Goal: Task Accomplishment & Management: Complete application form

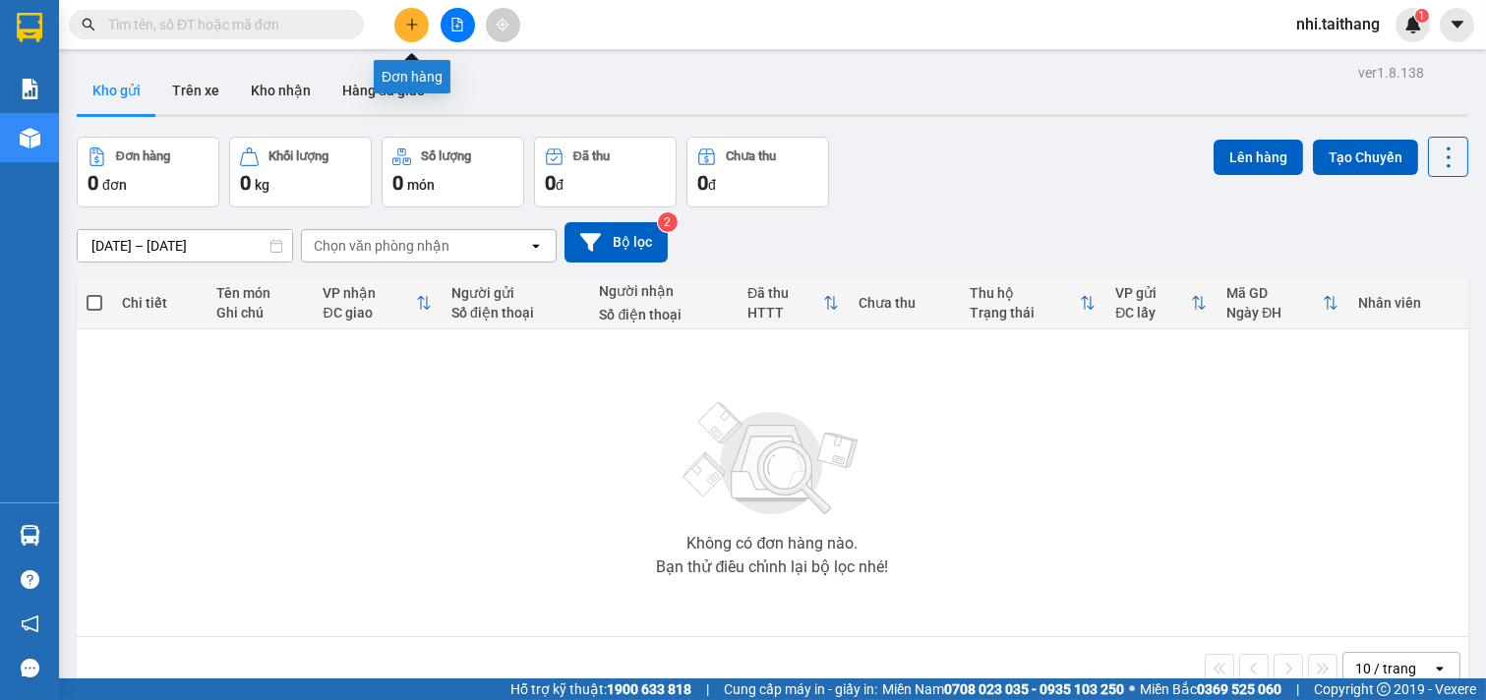
click at [410, 33] on button at bounding box center [411, 25] width 34 height 34
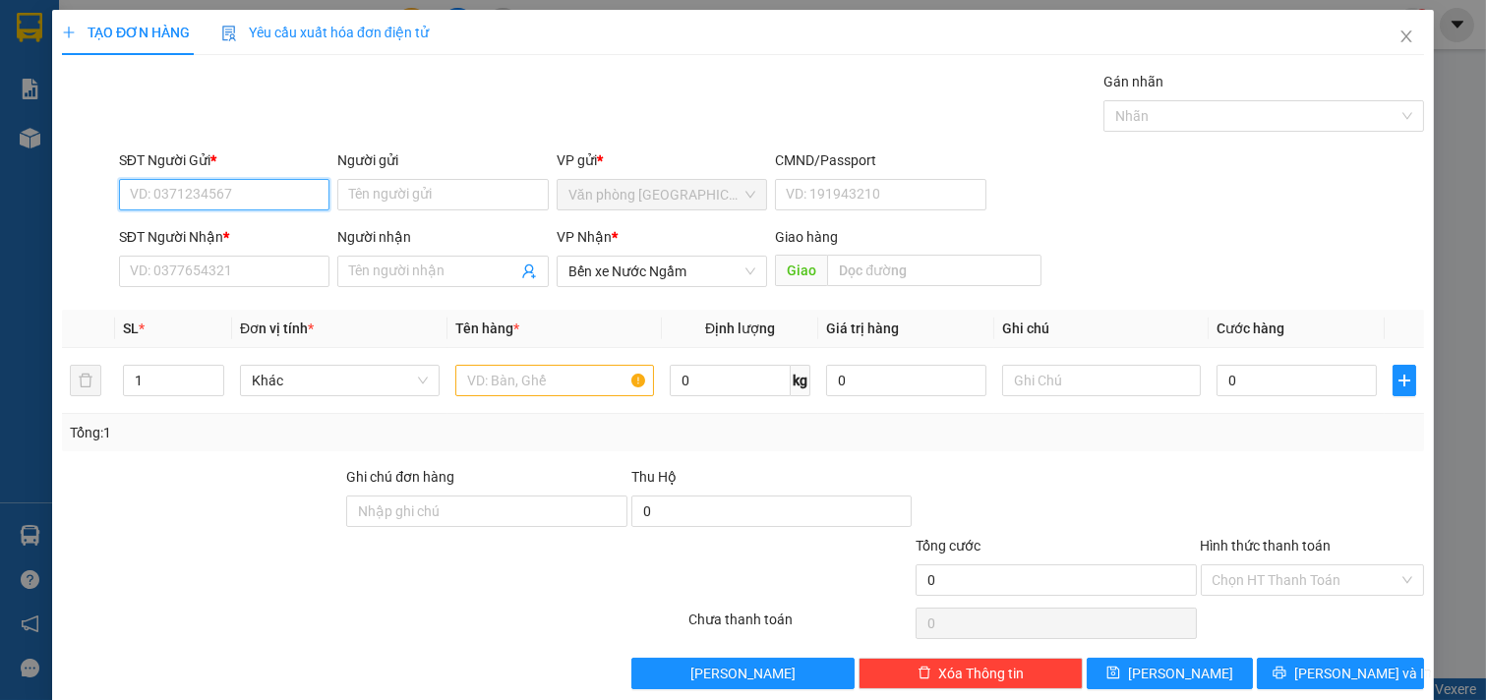
click at [285, 200] on input "SĐT Người Gửi *" at bounding box center [224, 194] width 211 height 31
type input "0902663667"
click at [254, 228] on div "0902663667" at bounding box center [222, 234] width 185 height 22
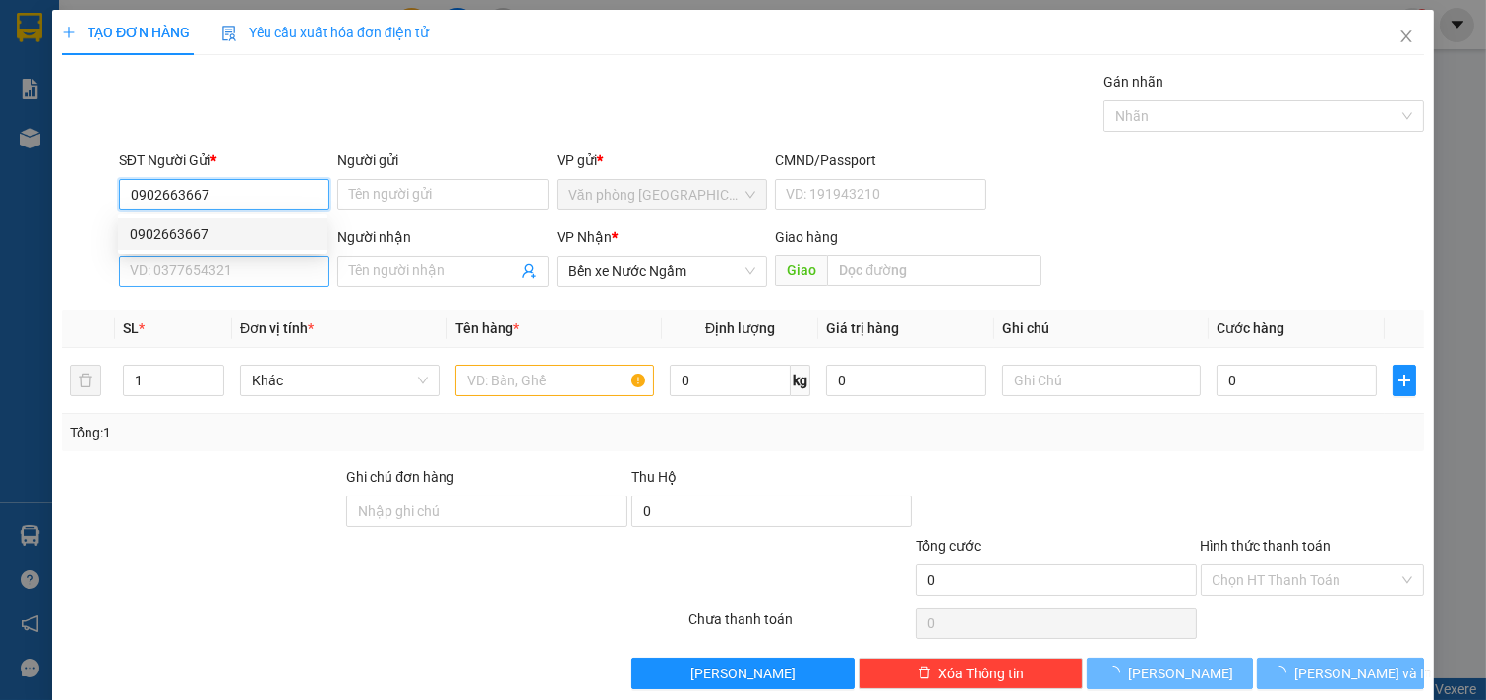
type input "200.000"
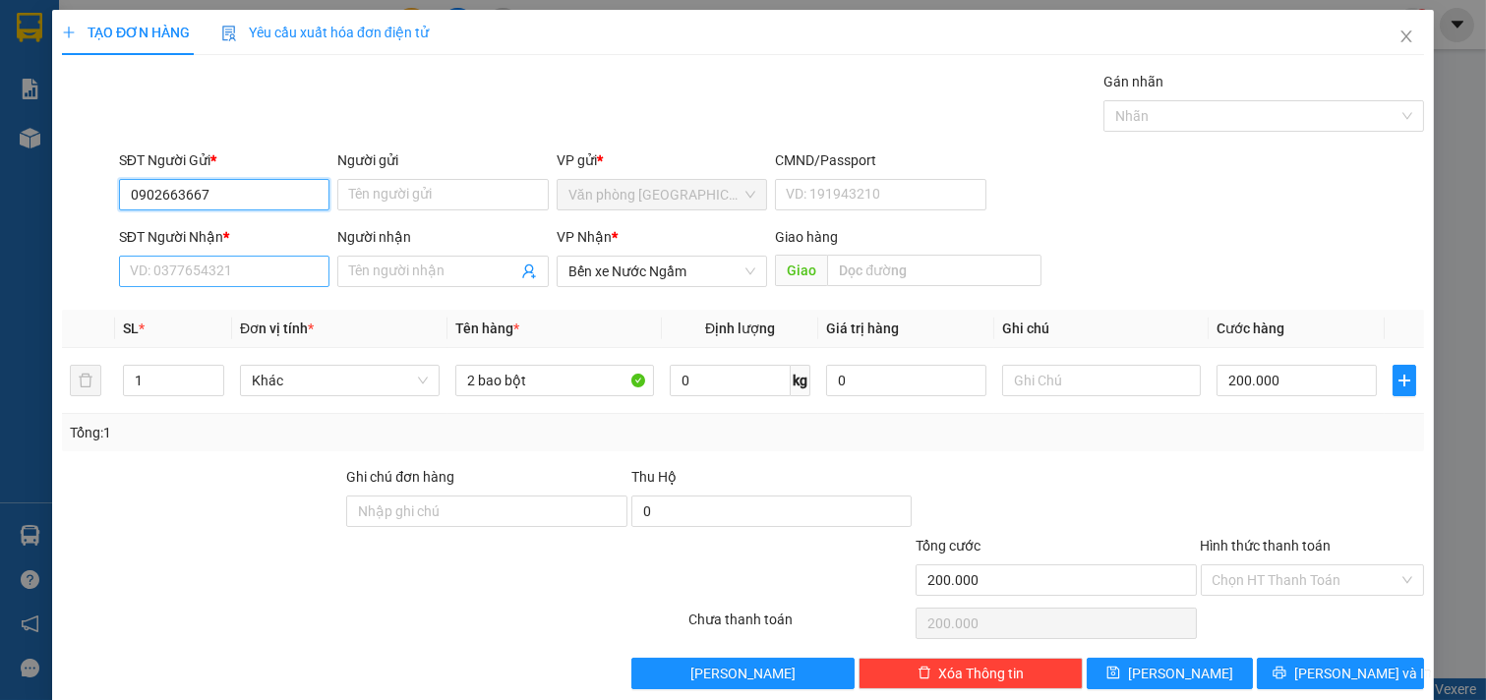
type input "0902663667"
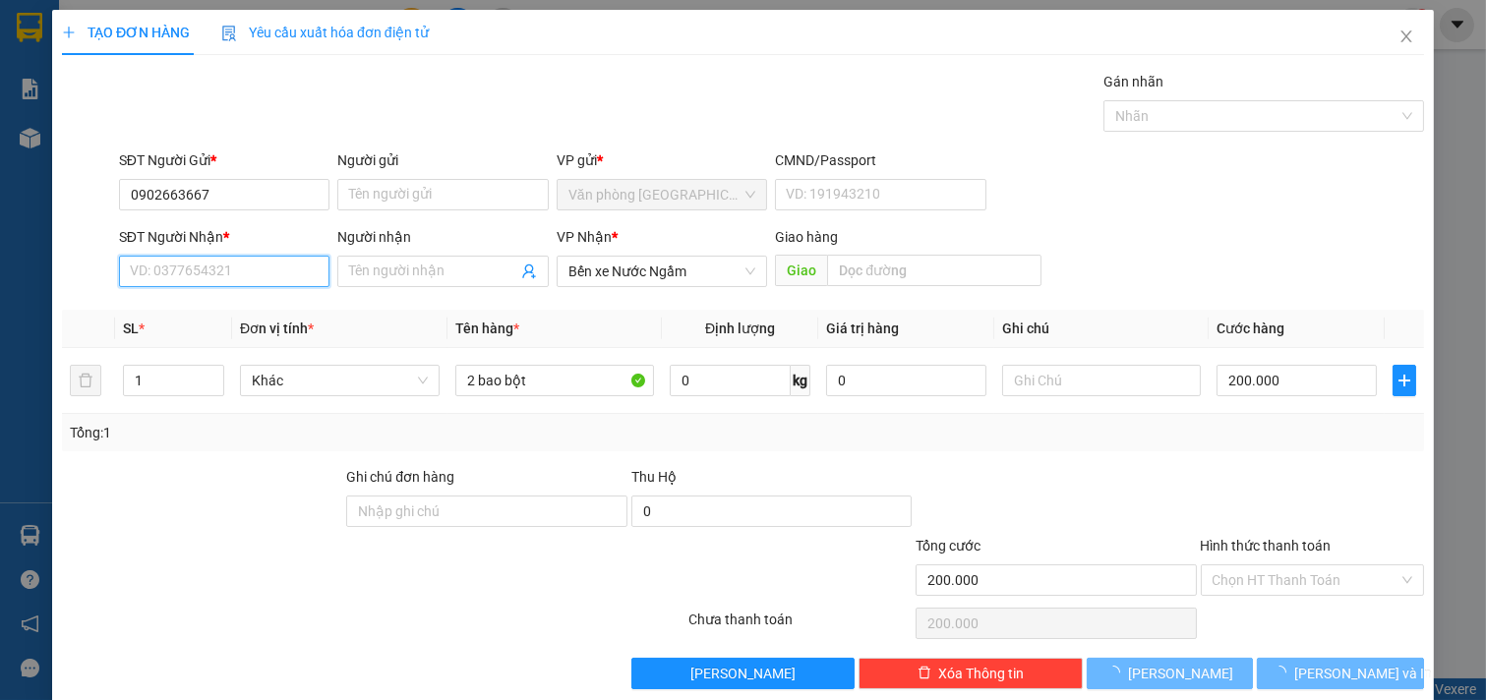
click at [231, 269] on input "SĐT Người Nhận *" at bounding box center [224, 271] width 211 height 31
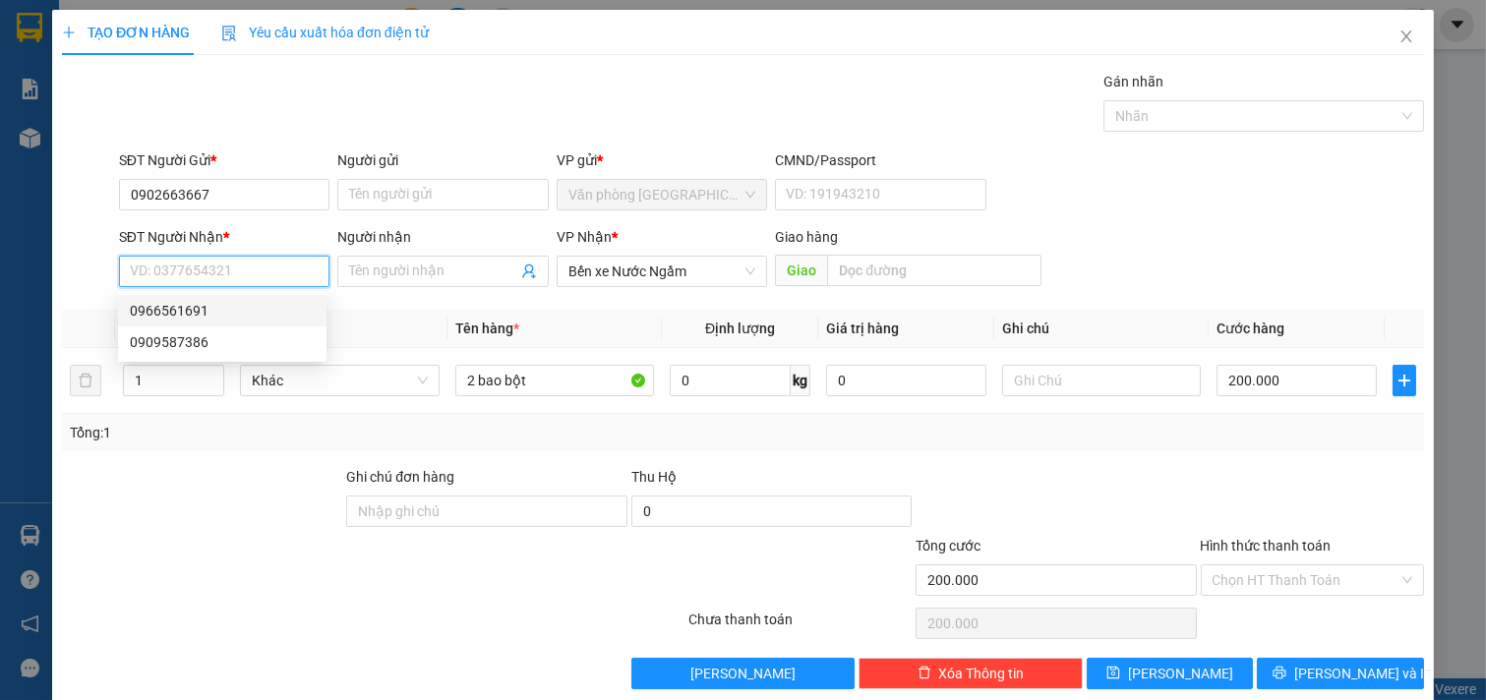
click at [223, 309] on div "0966561691" at bounding box center [222, 311] width 185 height 22
type input "0966561691"
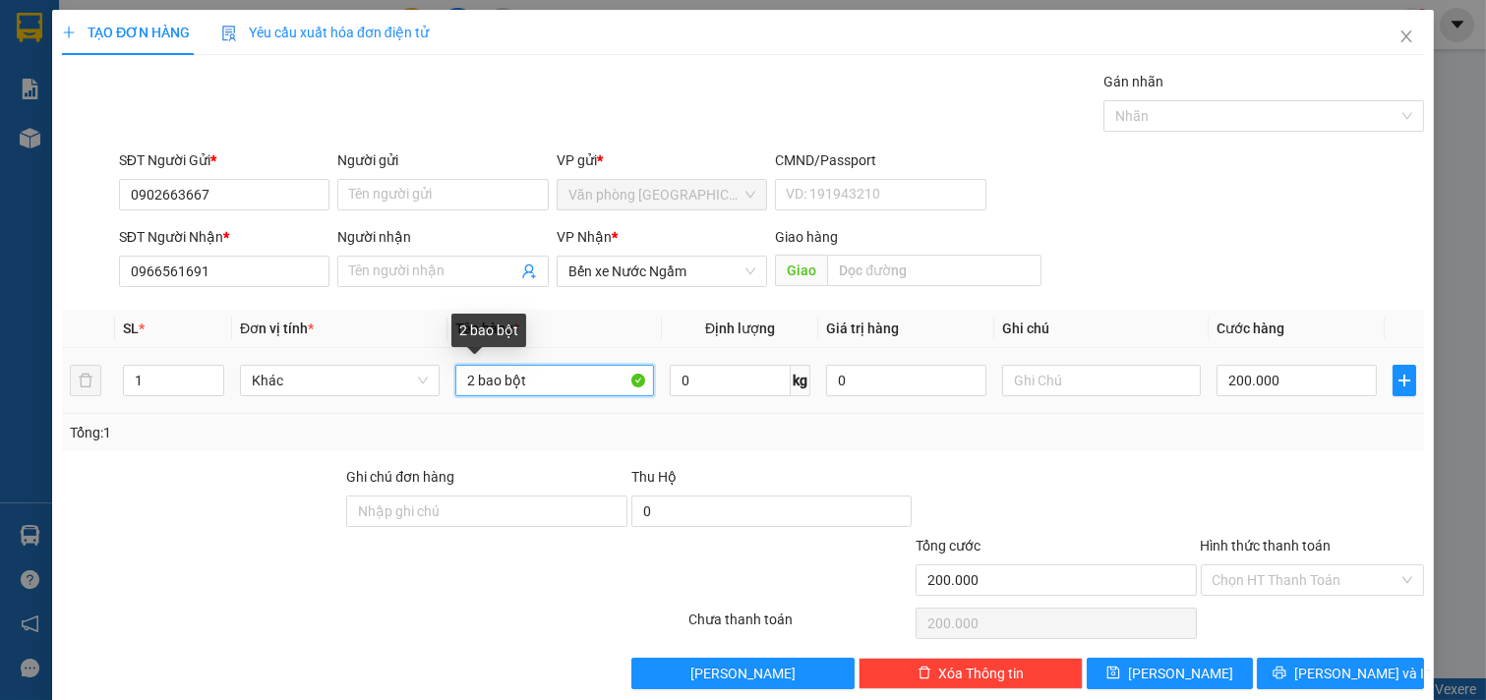
click at [594, 378] on input "2 bao bột" at bounding box center [555, 380] width 200 height 31
type input "1 thùng gia vị"
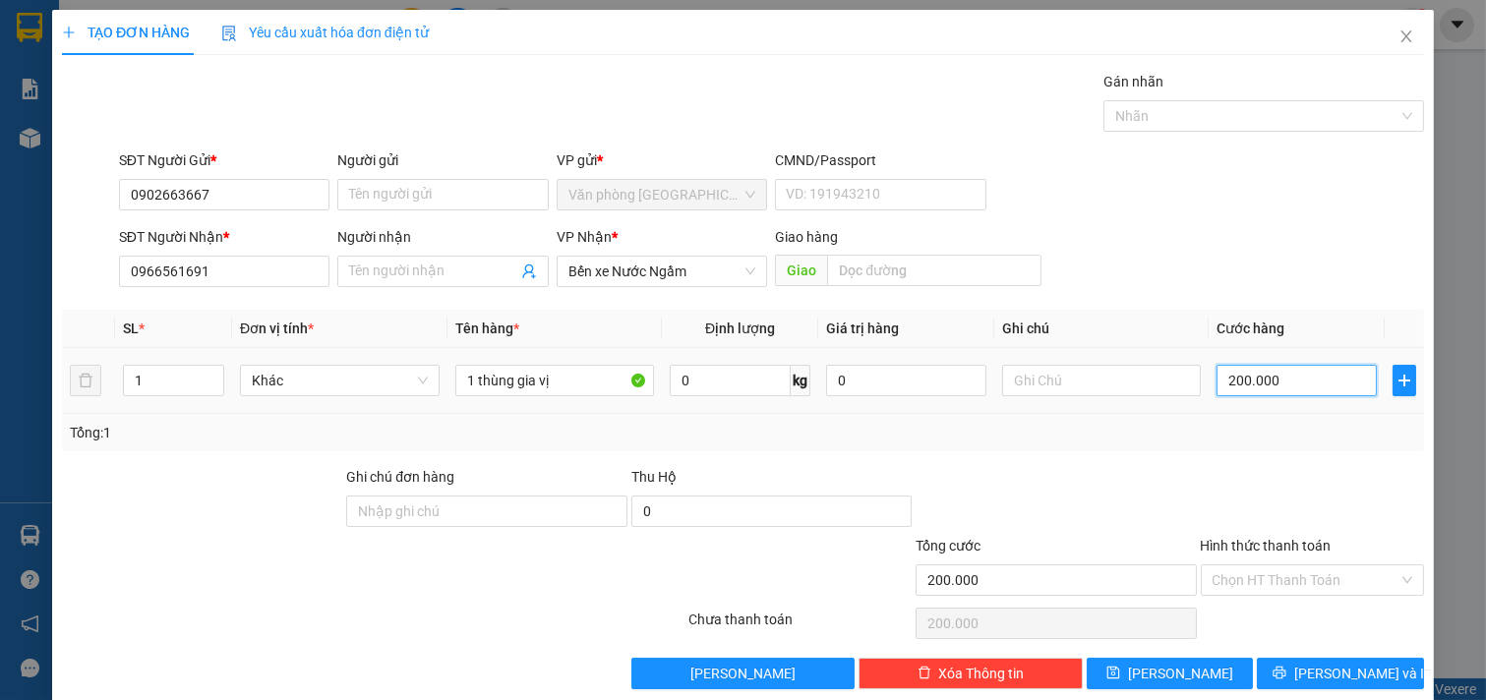
click at [1303, 377] on input "200.000" at bounding box center [1296, 380] width 160 height 31
type input "0"
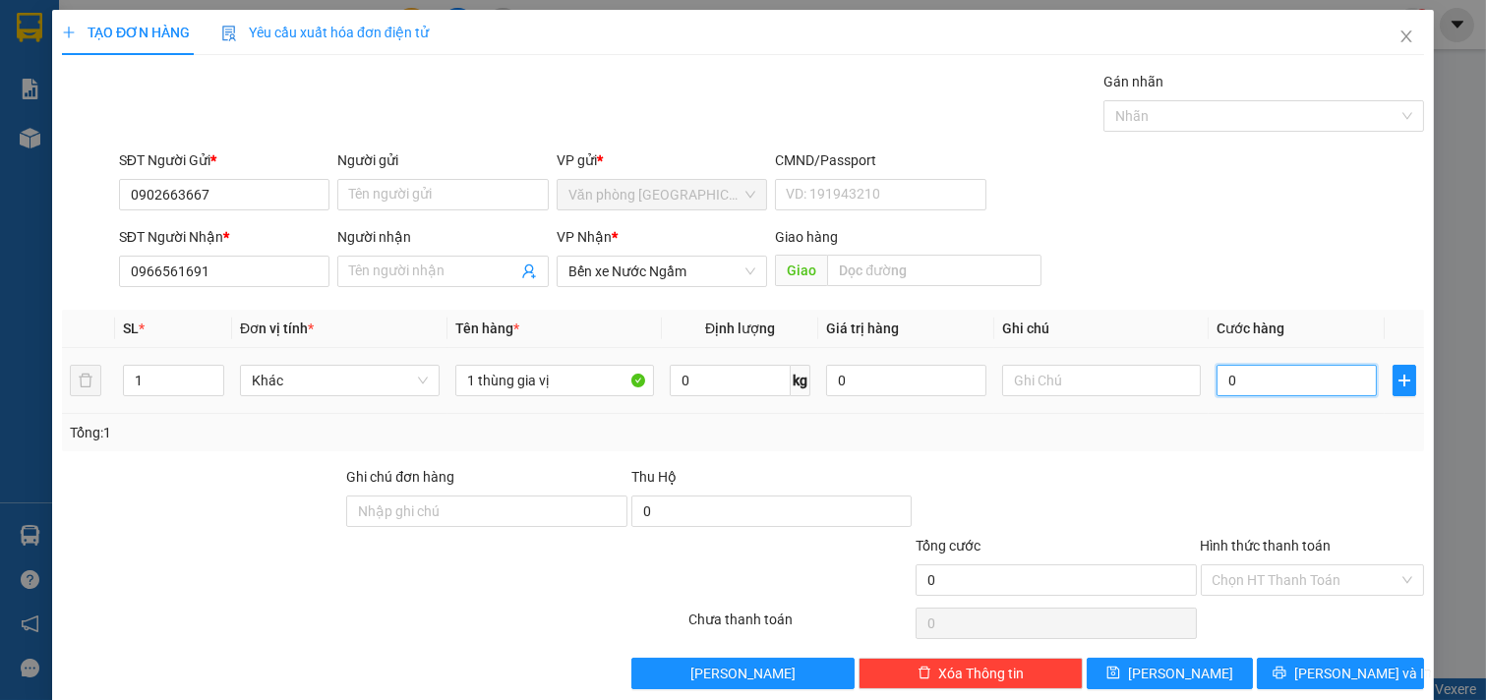
type input "0"
type input "2"
type input "002"
type input "25"
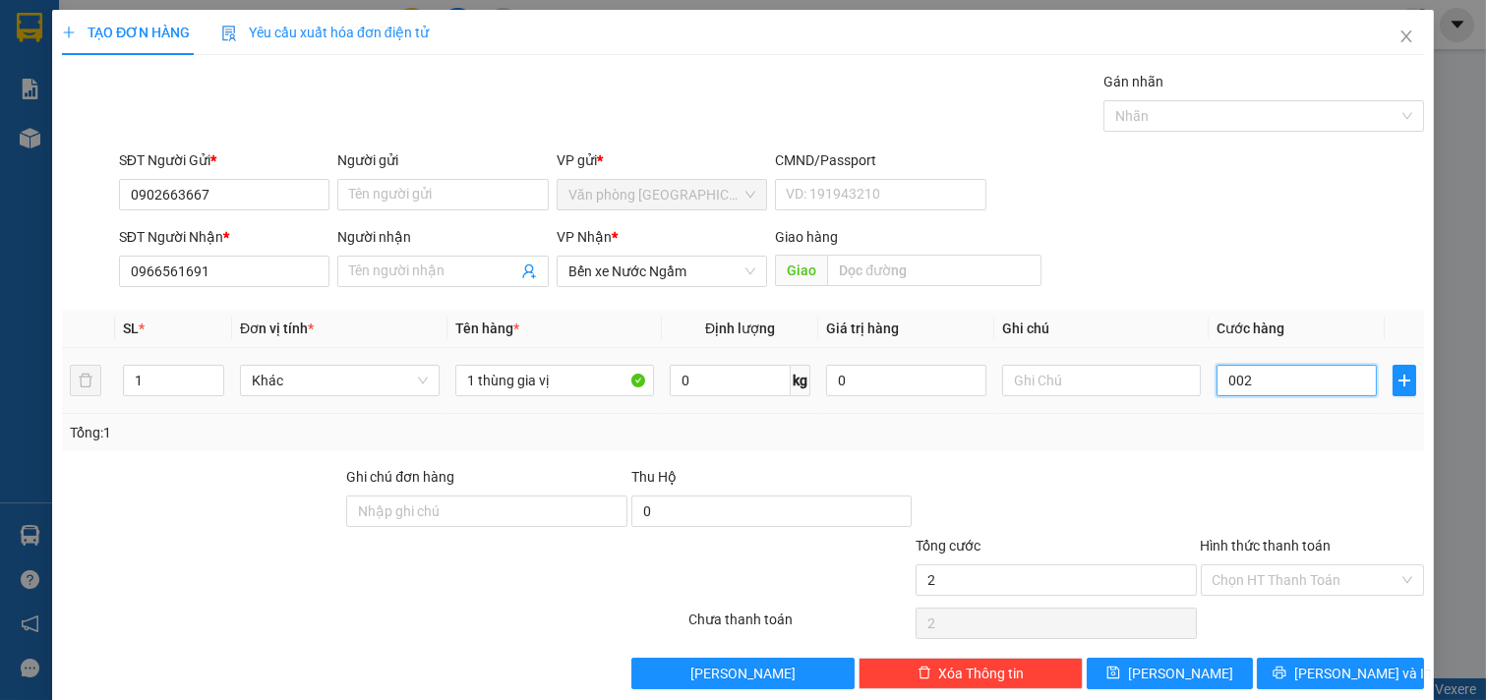
type input "25"
type input "0.025"
type input "250"
type input "00.250"
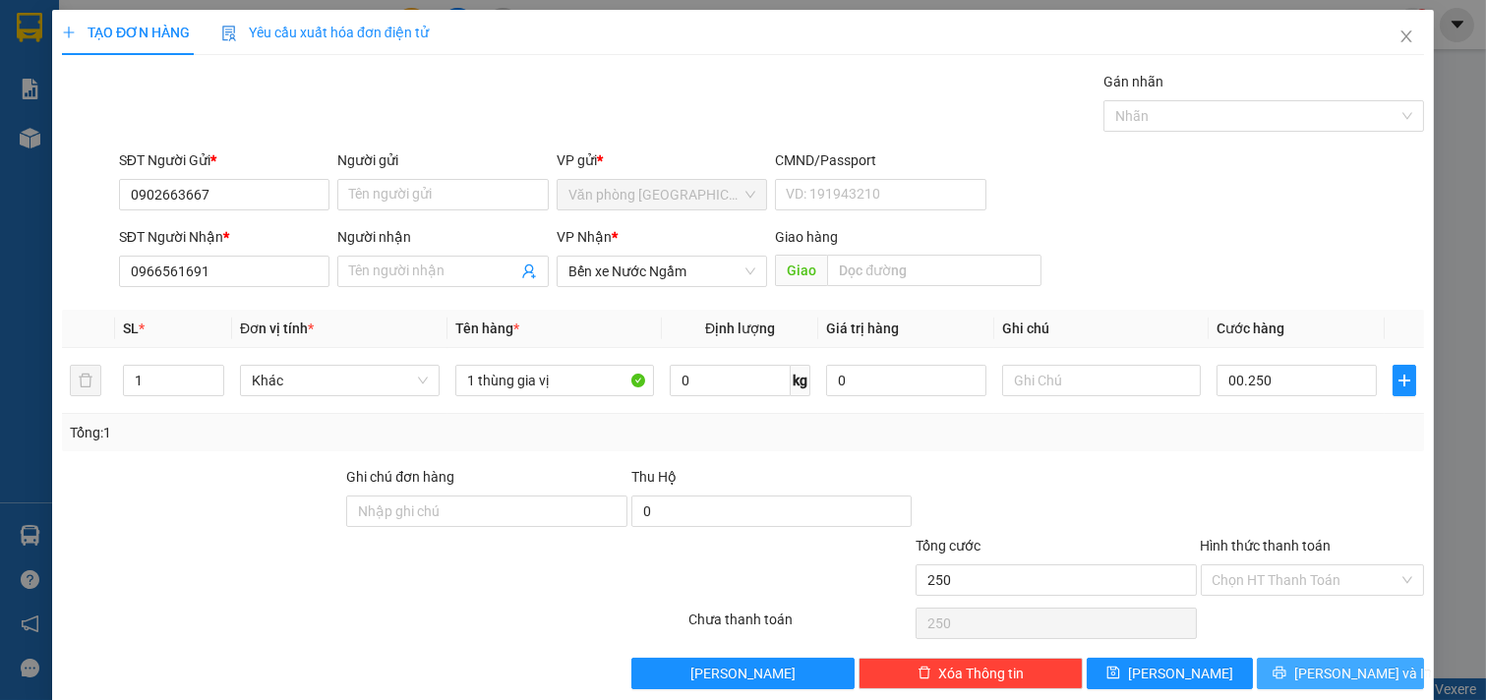
type input "250.000"
click at [1330, 661] on button "[PERSON_NAME] và In" at bounding box center [1340, 673] width 167 height 31
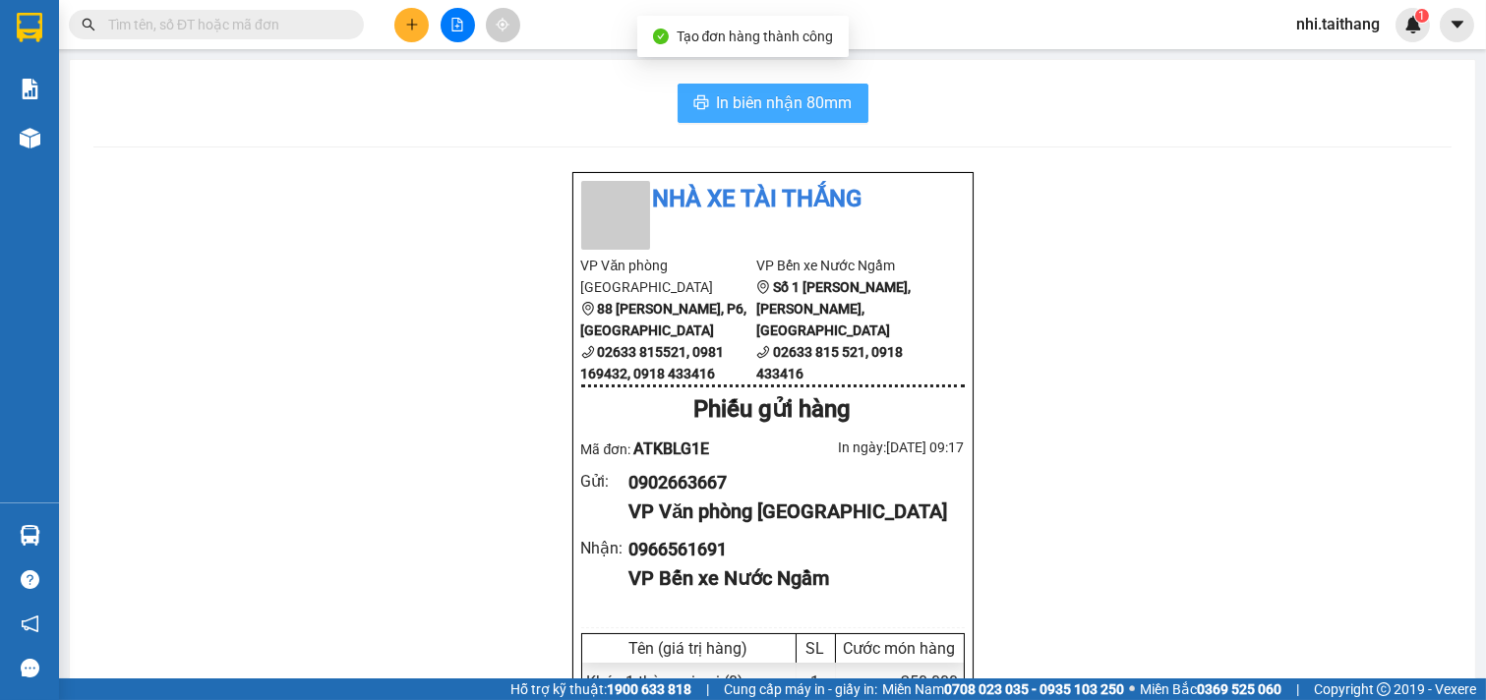
click at [741, 113] on span "In biên nhận 80mm" at bounding box center [785, 102] width 136 height 25
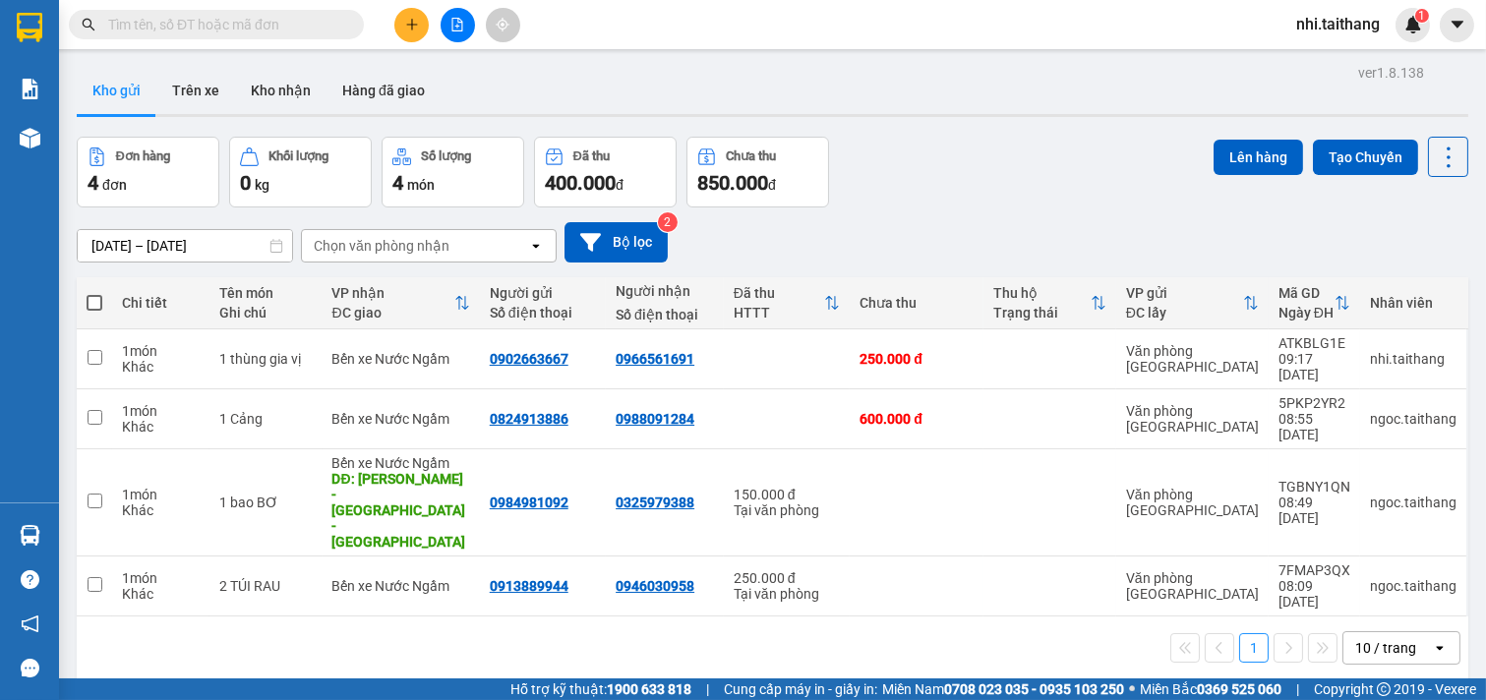
scroll to position [229, 0]
